Goal: Find specific page/section: Find specific page/section

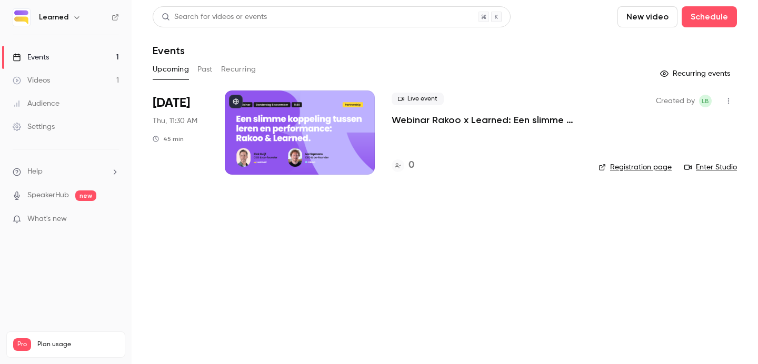
click at [312, 123] on div at bounding box center [300, 133] width 150 height 84
